Goal: Transaction & Acquisition: Purchase product/service

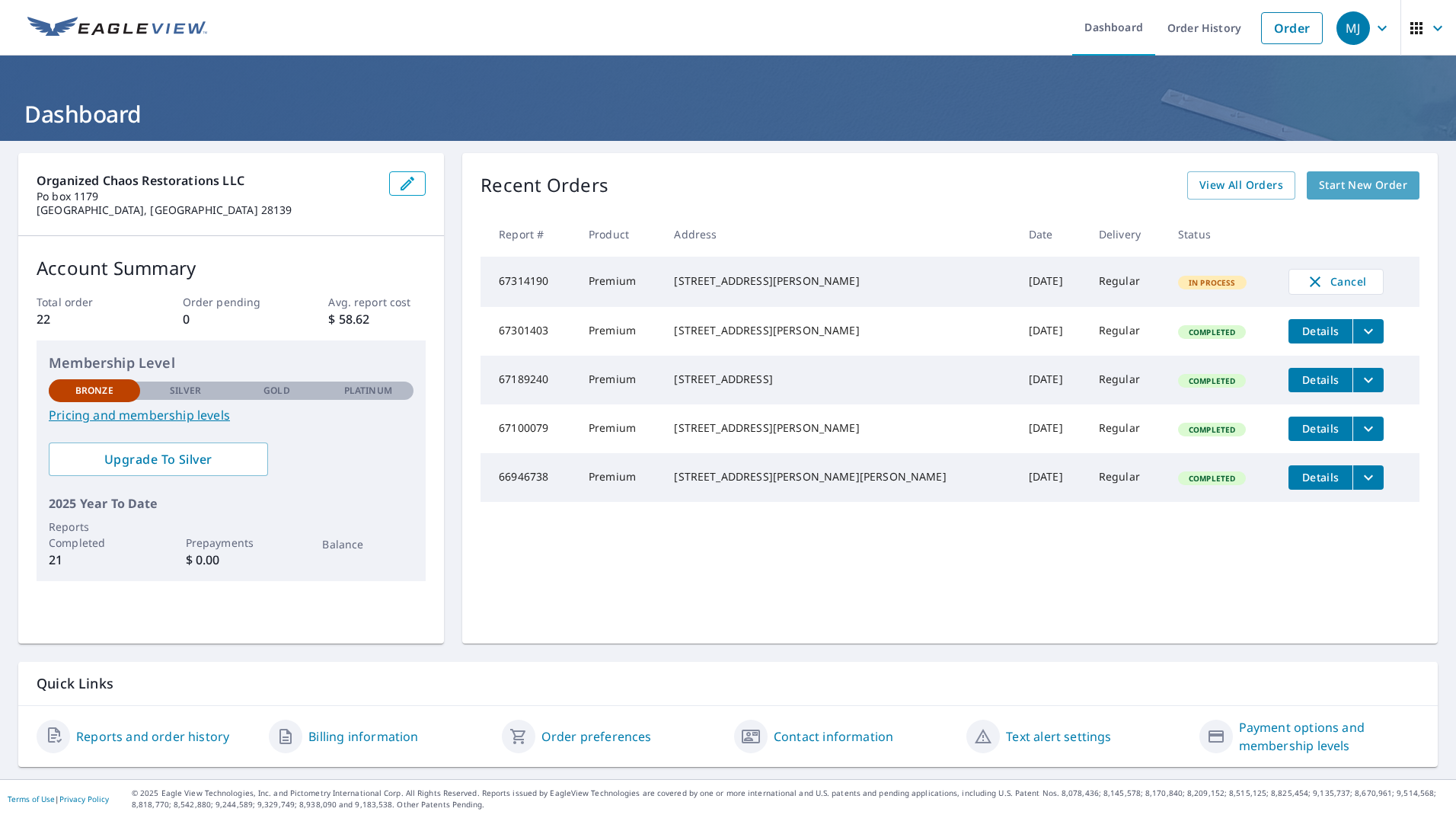
click at [1319, 192] on span "Start New Order" at bounding box center [1362, 185] width 88 height 19
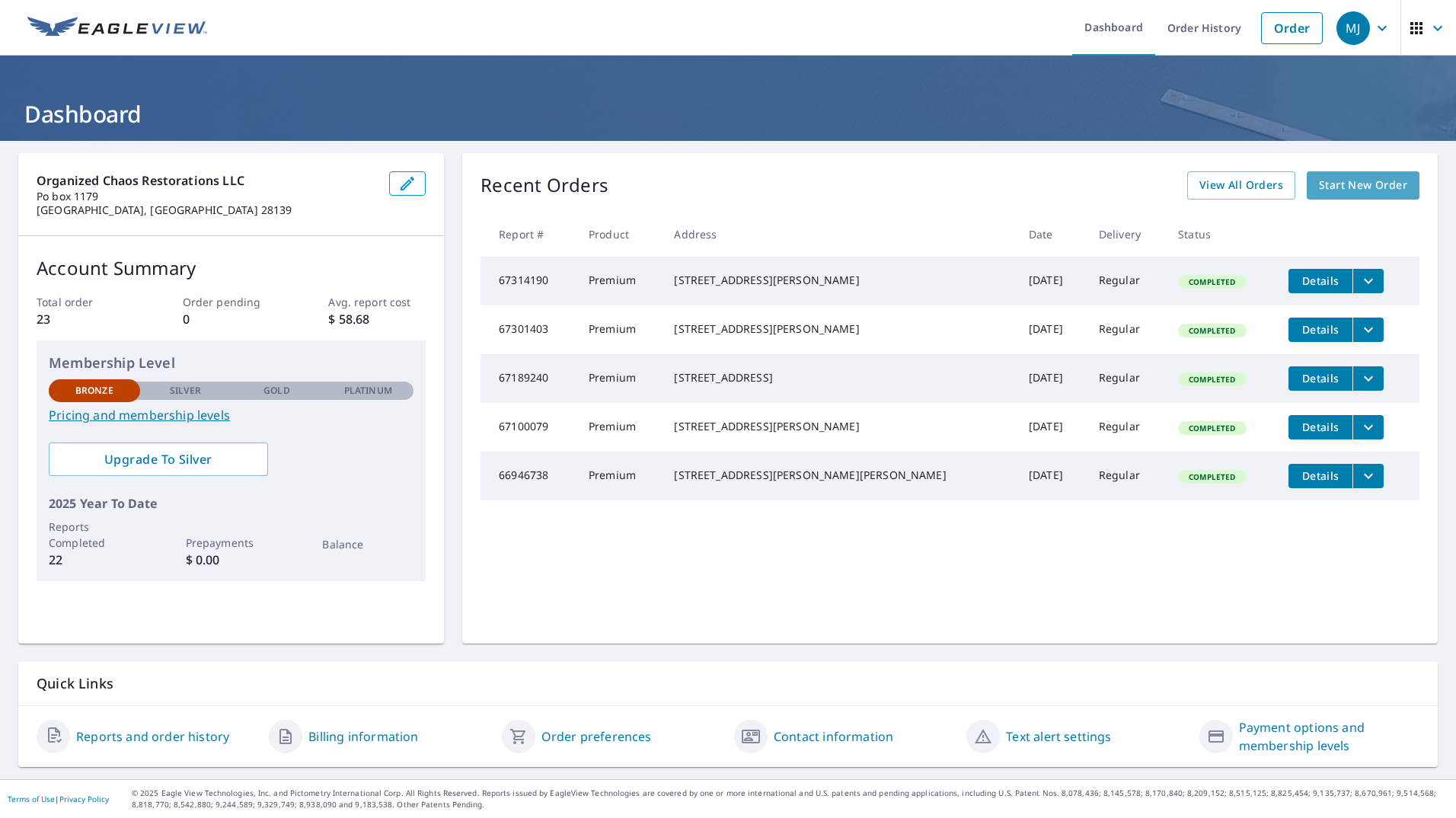
click at [1326, 195] on link "Start New Order" at bounding box center [1363, 185] width 113 height 28
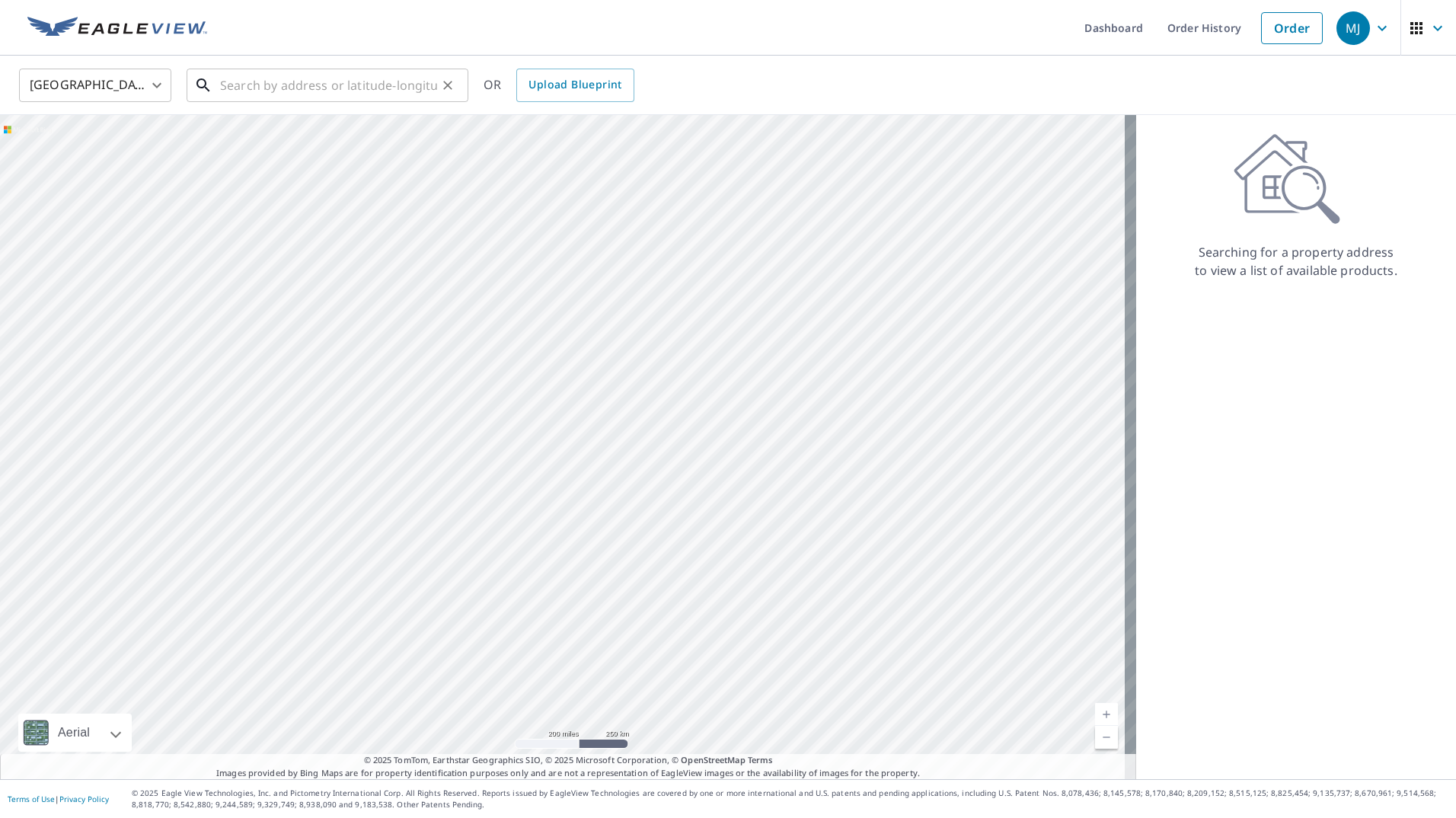
click at [366, 82] on input "text" at bounding box center [329, 86] width 217 height 43
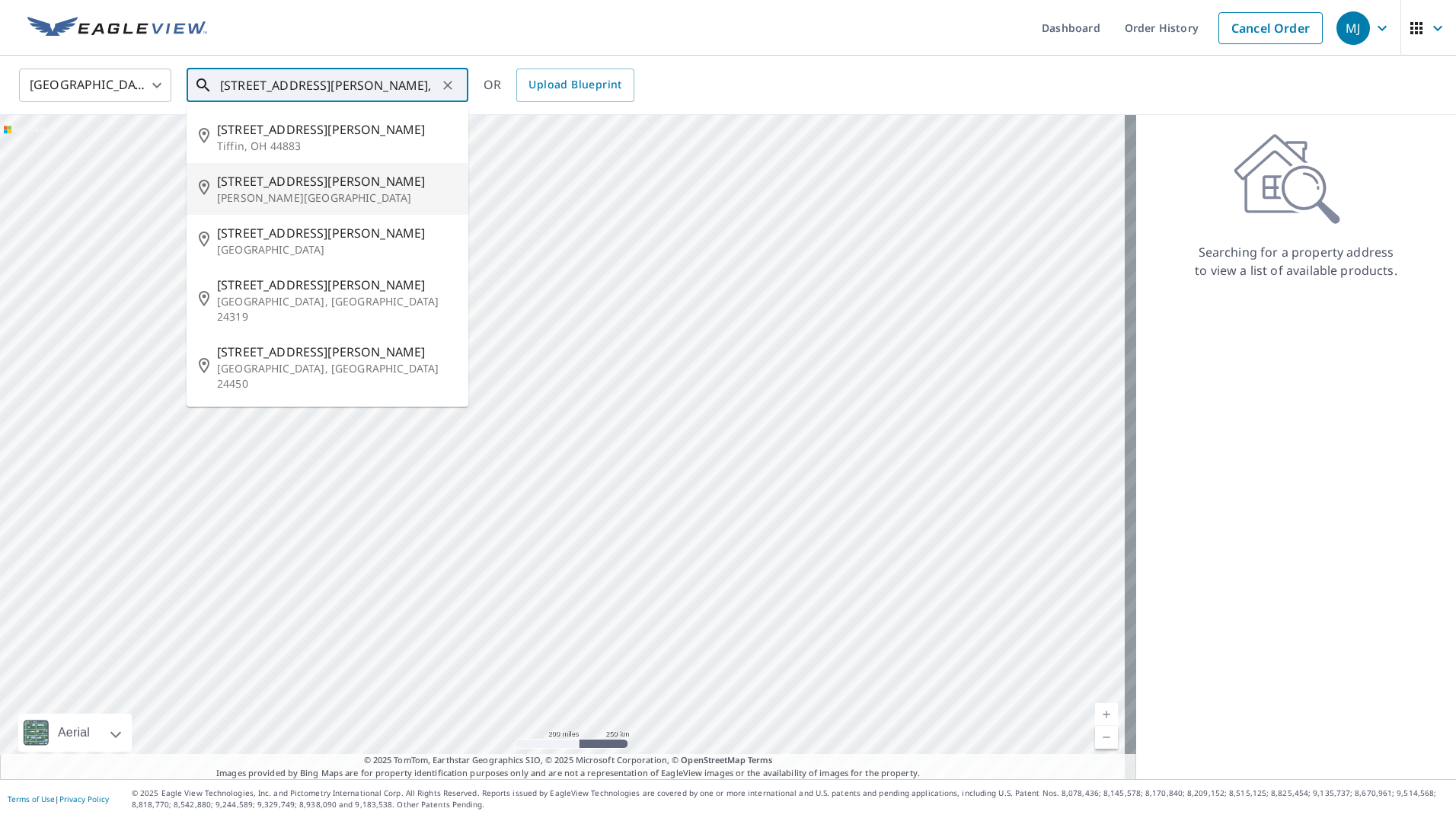
click at [311, 186] on span "[STREET_ADDRESS][PERSON_NAME]" at bounding box center [336, 181] width 239 height 18
type input "[STREET_ADDRESS][PERSON_NAME][PERSON_NAME]"
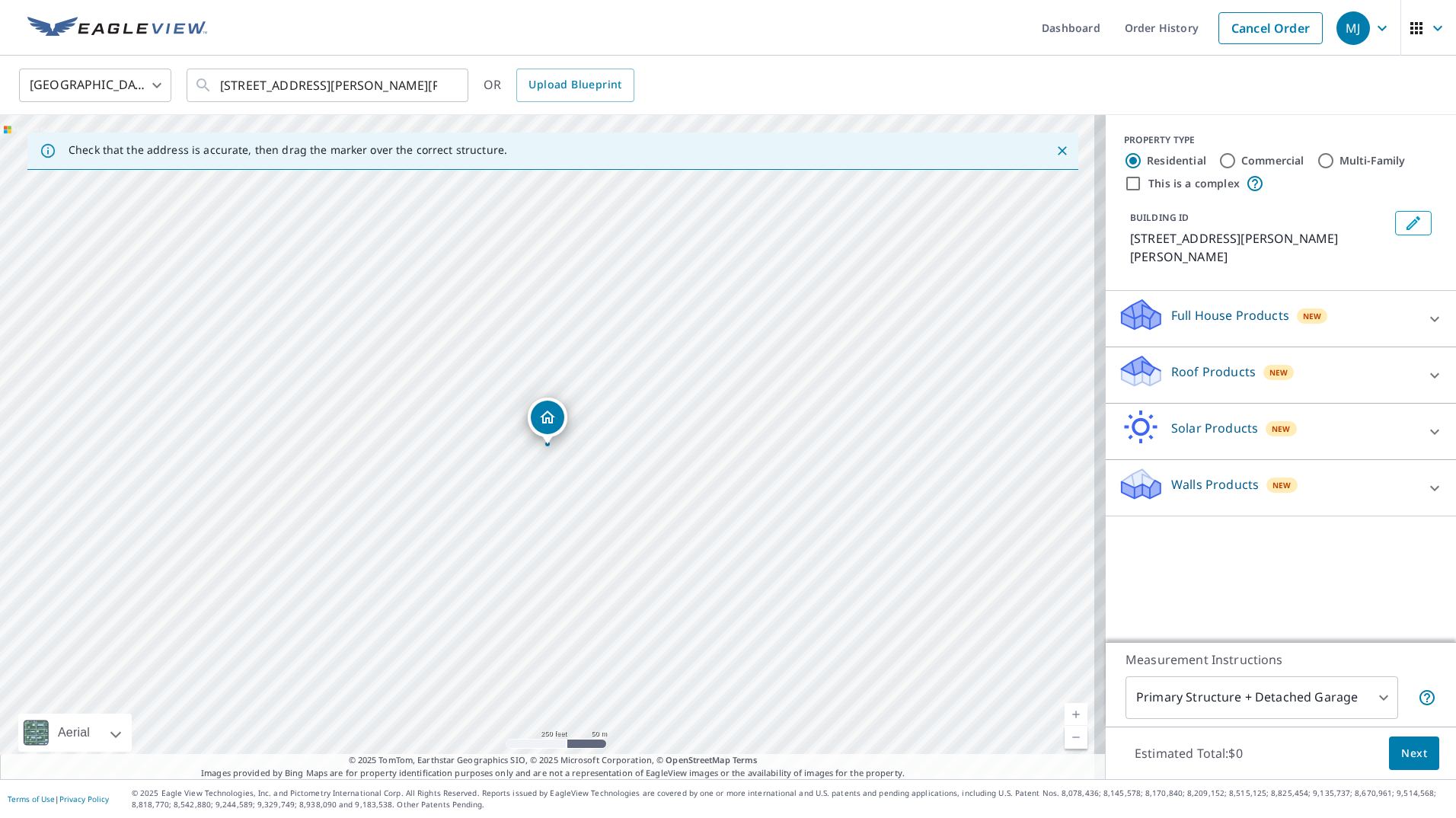
drag, startPoint x: 1254, startPoint y: 300, endPoint x: 1313, endPoint y: 374, distance: 94.6
click at [1313, 374] on div "Full House Products New Full House™ $105 Roof Products New Premium $32.75 - $87…" at bounding box center [1281, 404] width 350 height 225
click at [1309, 358] on div "Roof Products New" at bounding box center [1267, 375] width 299 height 44
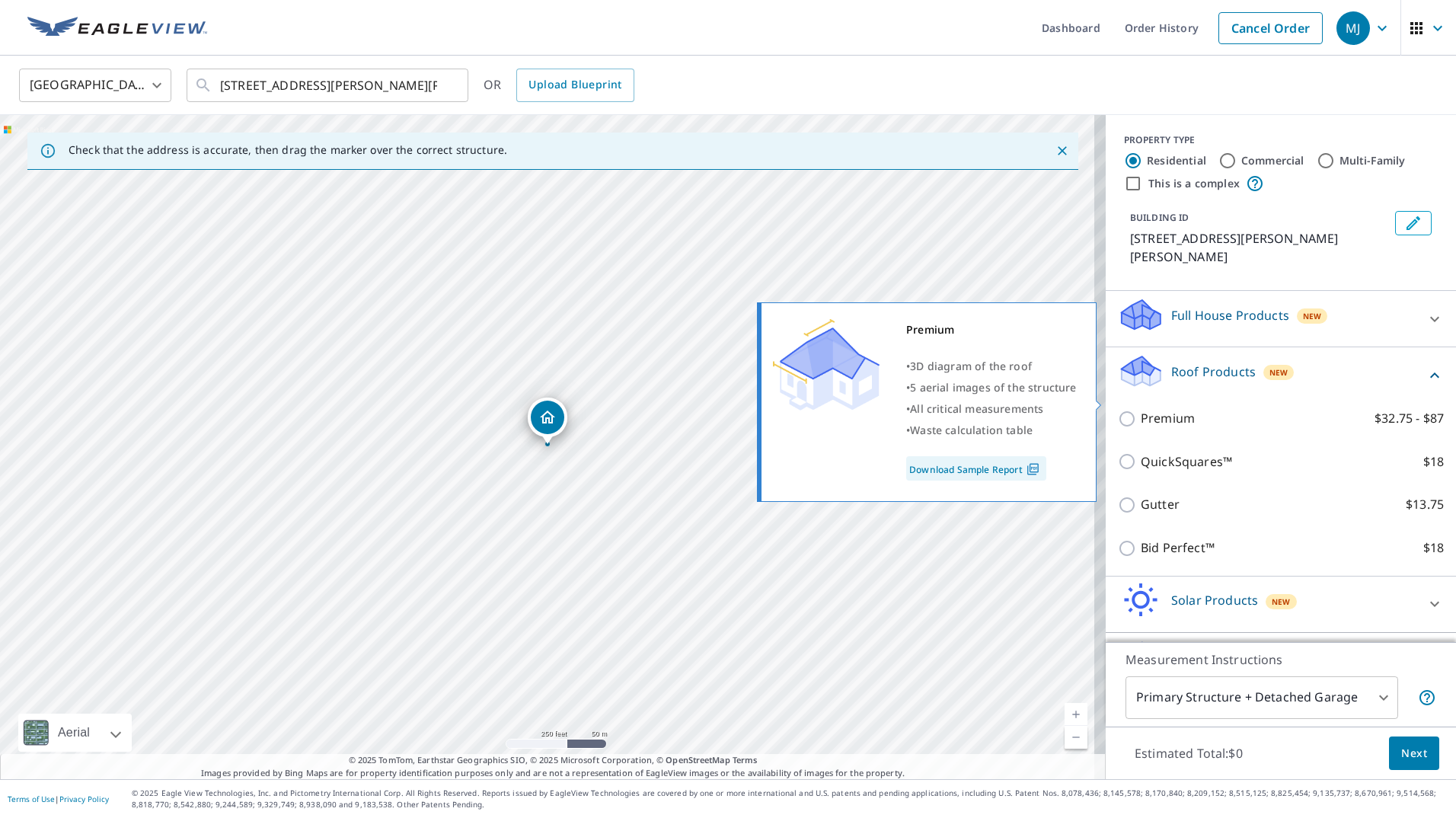
click at [1143, 409] on p "Premium" at bounding box center [1168, 418] width 54 height 19
click at [1141, 410] on input "Premium $32.75 - $87" at bounding box center [1129, 419] width 23 height 18
checkbox input "true"
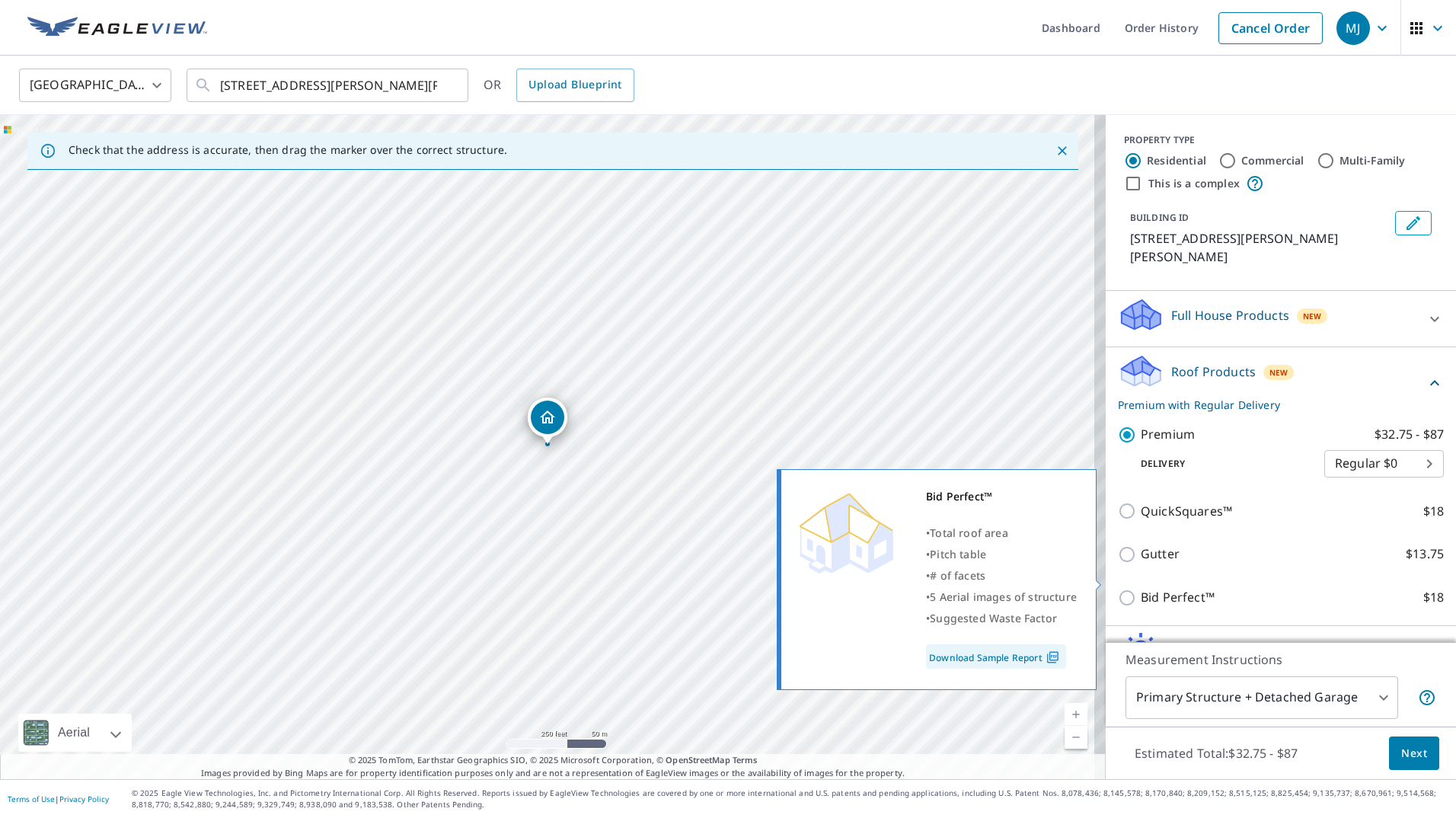
scroll to position [78, 0]
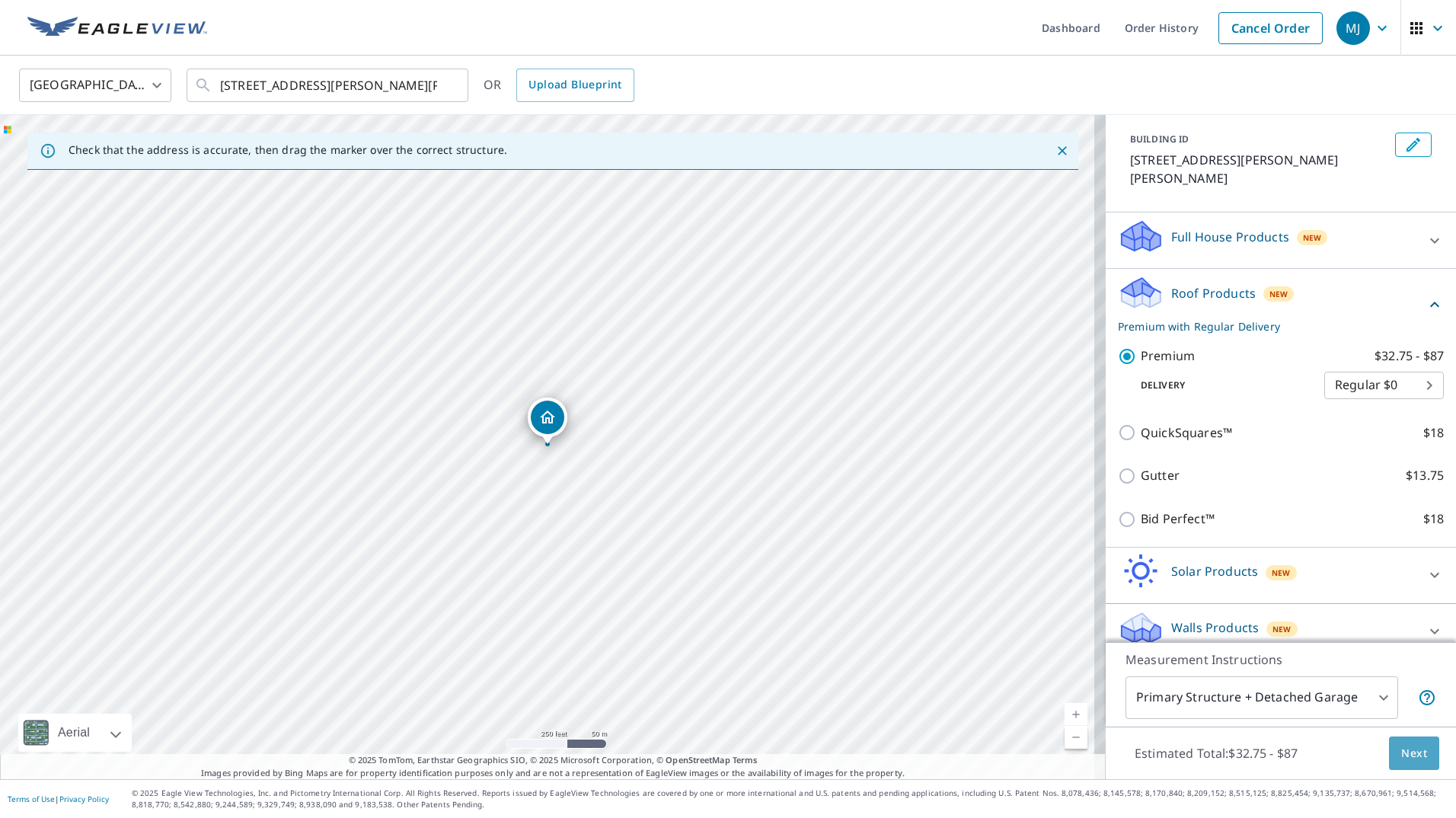
click at [1389, 755] on button "Next" at bounding box center [1414, 754] width 50 height 35
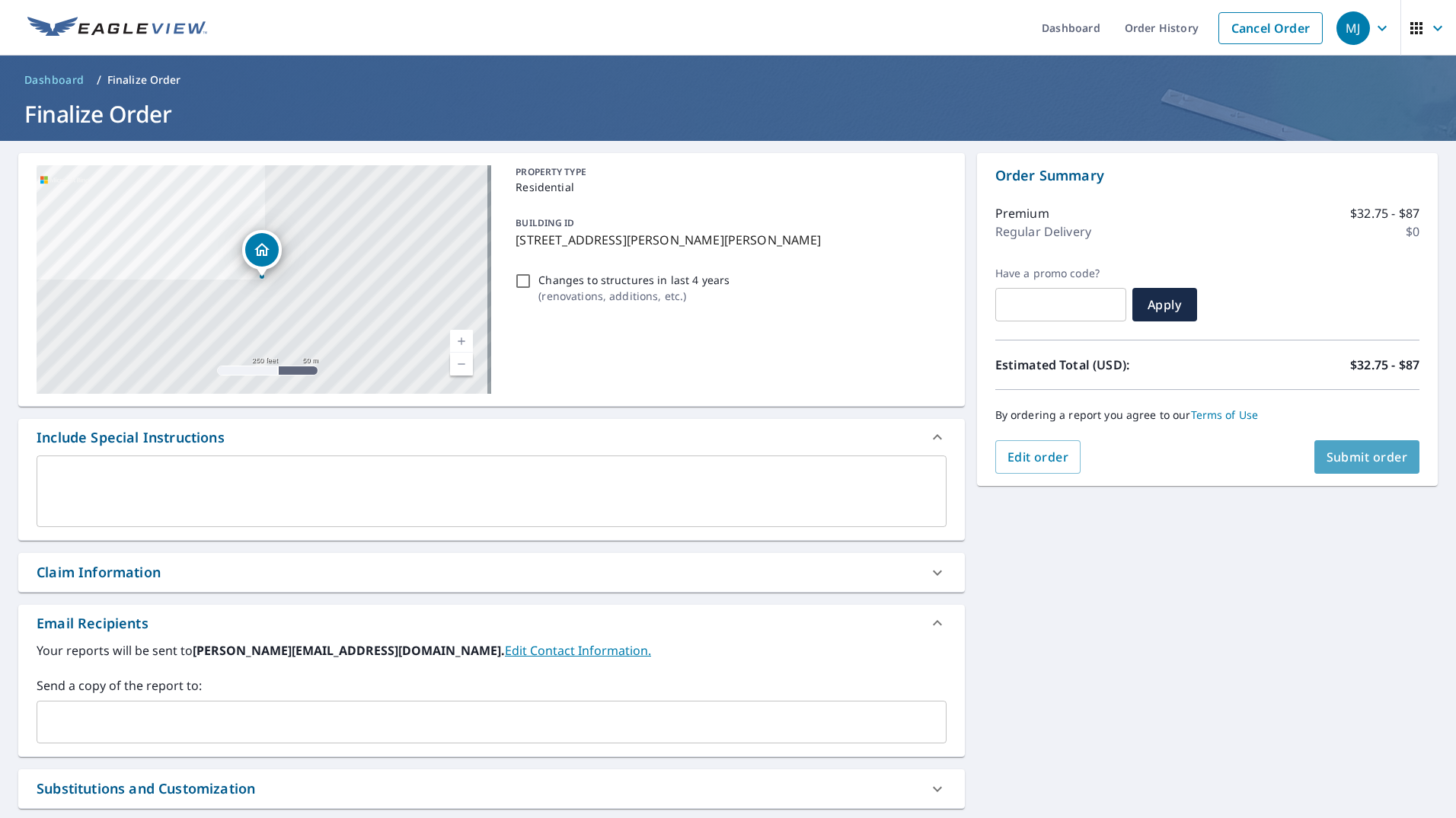
click at [1361, 459] on span "Submit order" at bounding box center [1367, 457] width 81 height 16
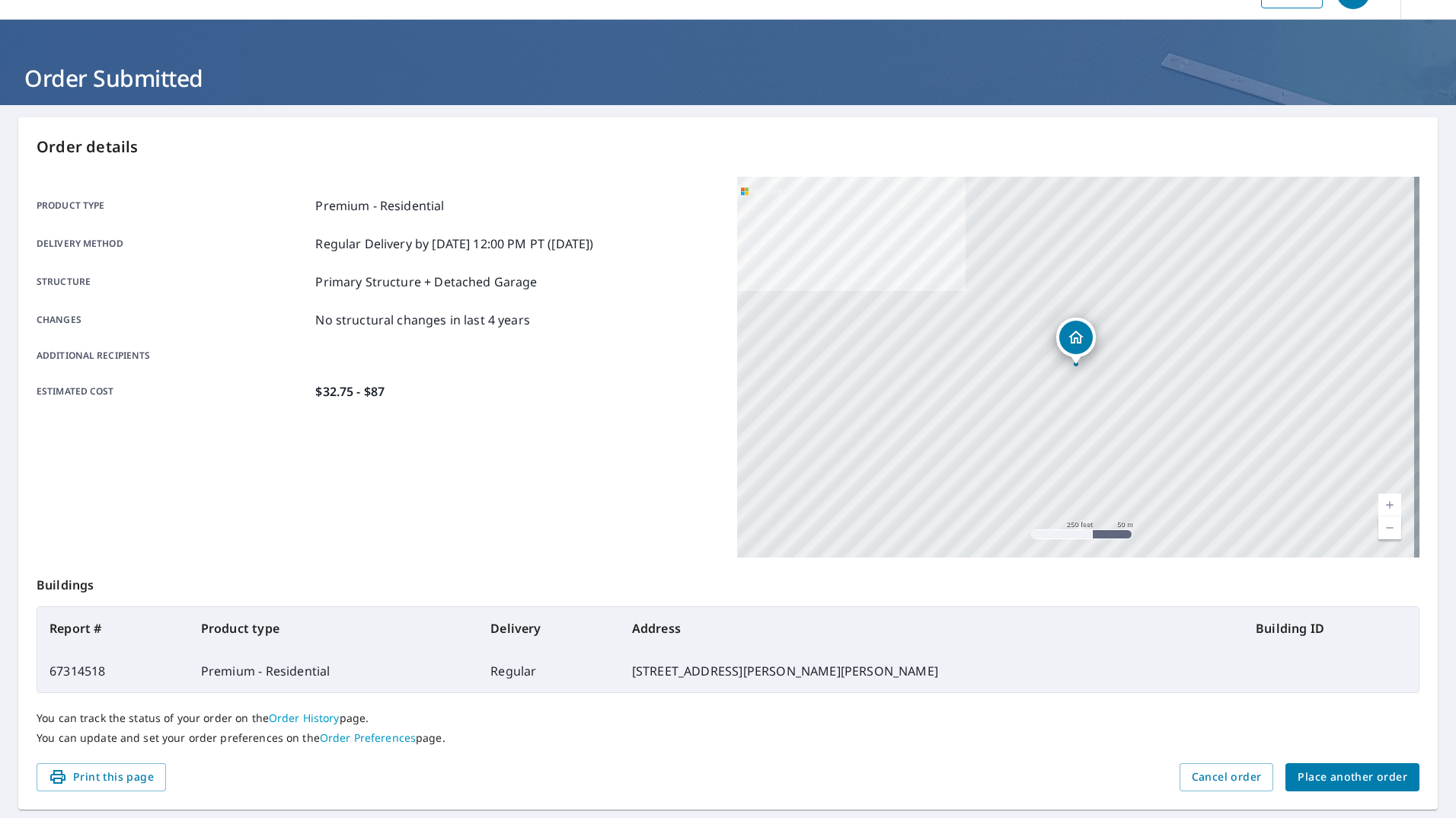
scroll to position [78, 0]
